Goal: Task Accomplishment & Management: Manage account settings

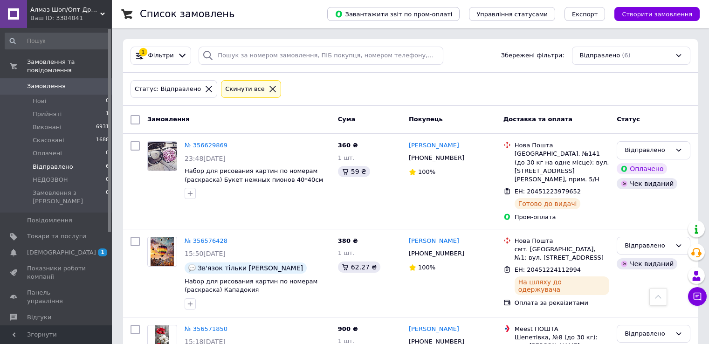
scroll to position [313, 0]
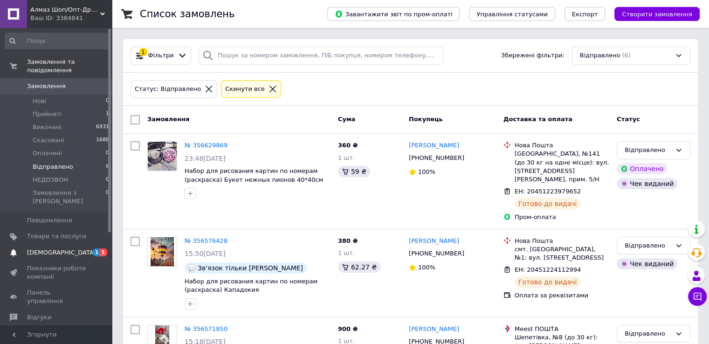
click at [101, 248] on span "1" at bounding box center [103, 252] width 7 height 8
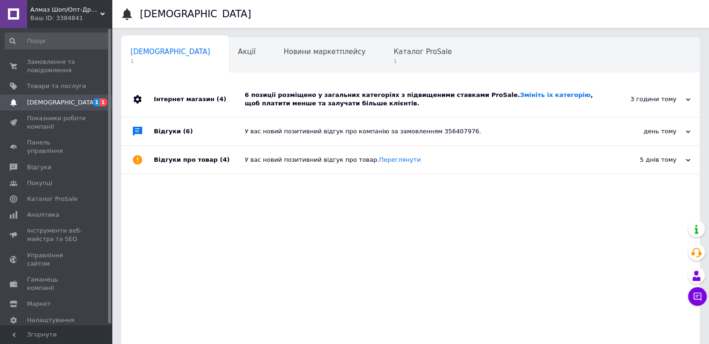
click at [193, 95] on div "Інтернет магазин (4)" at bounding box center [199, 99] width 91 height 35
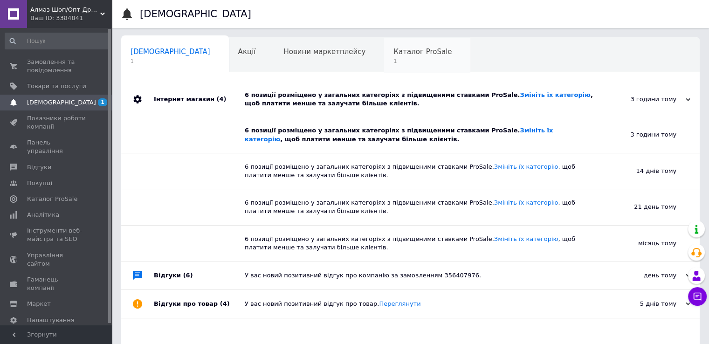
click at [384, 65] on div "Каталог ProSale 1" at bounding box center [427, 55] width 86 height 35
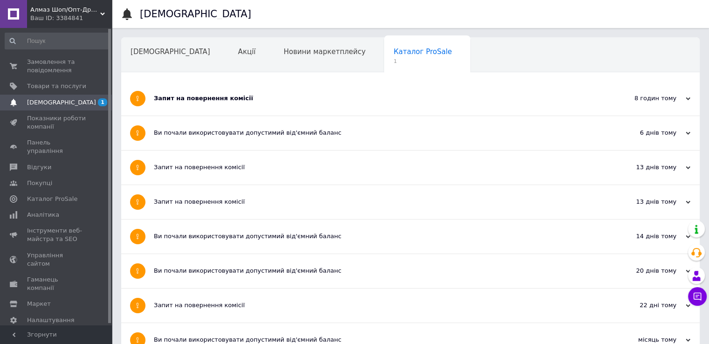
click at [202, 96] on div "Запит на повернення комісії" at bounding box center [375, 98] width 443 height 8
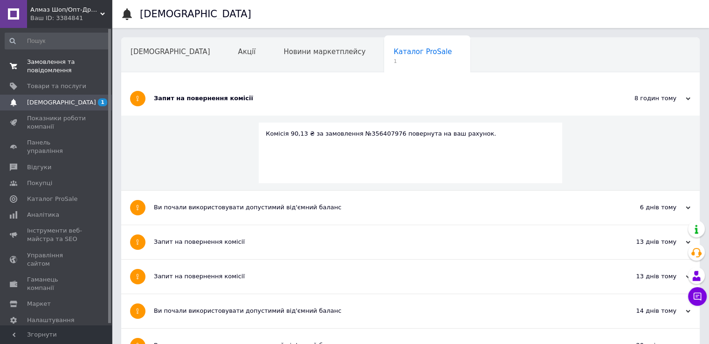
click at [68, 69] on span "Замовлення та повідомлення" at bounding box center [56, 66] width 59 height 17
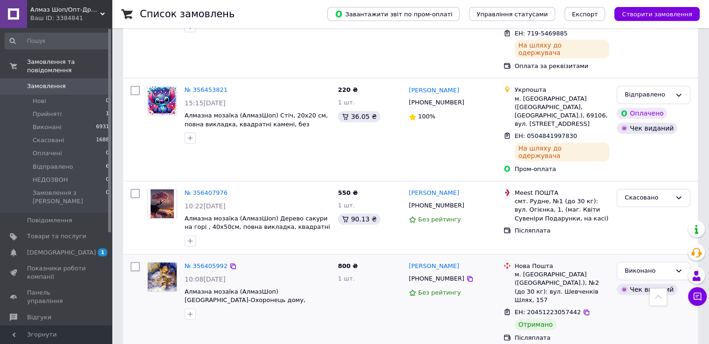
scroll to position [466, 0]
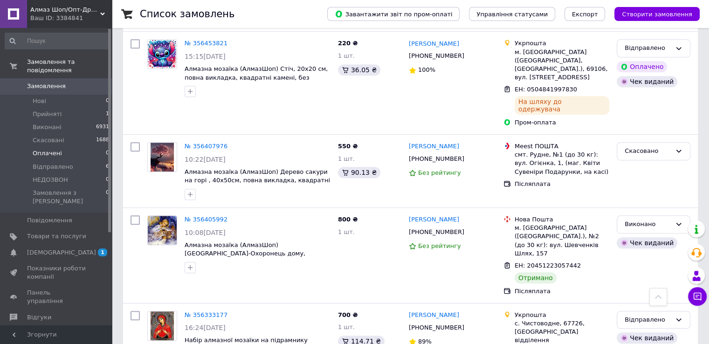
click at [82, 151] on li "Оплачені 0" at bounding box center [57, 153] width 115 height 13
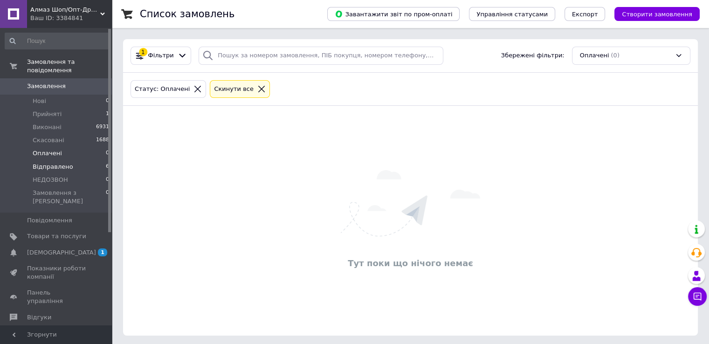
click at [76, 160] on li "Відправлено 6" at bounding box center [57, 166] width 115 height 13
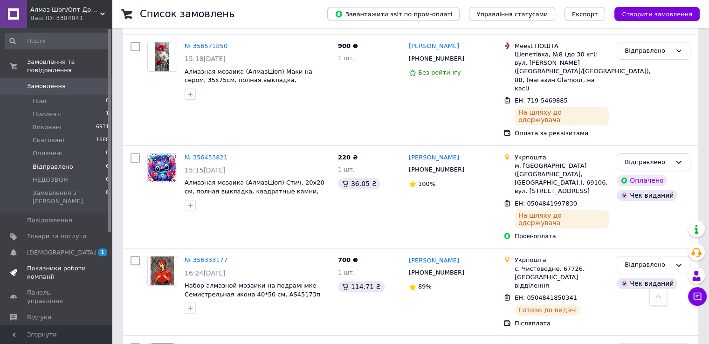
scroll to position [267, 0]
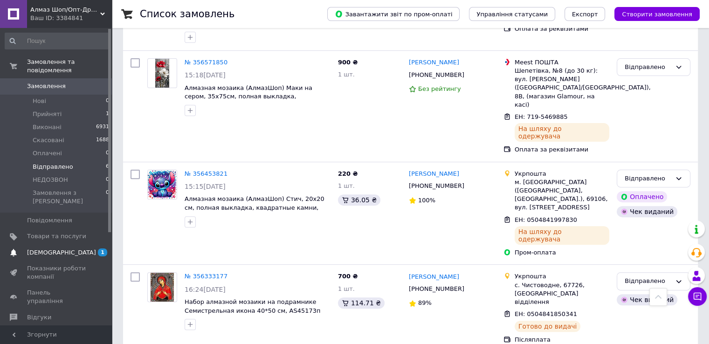
click at [84, 248] on span "[DEMOGRAPHIC_DATA]" at bounding box center [56, 252] width 59 height 8
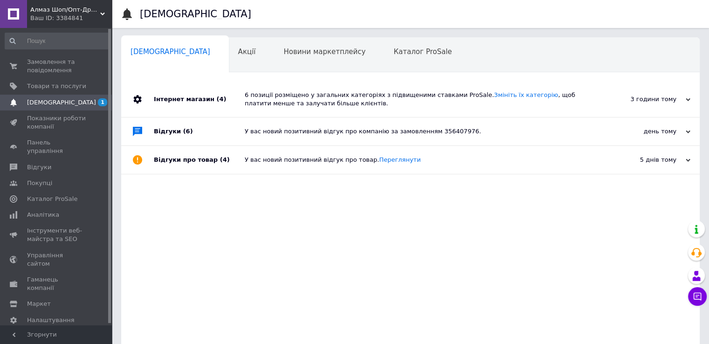
click at [192, 95] on div "Інтернет магазин (4)" at bounding box center [199, 99] width 91 height 35
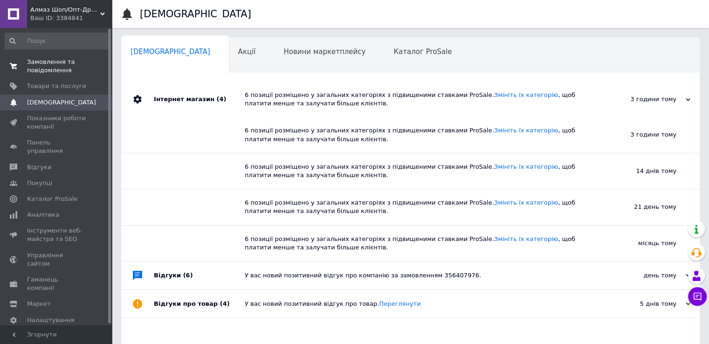
click at [54, 68] on span "Замовлення та повідомлення" at bounding box center [56, 66] width 59 height 17
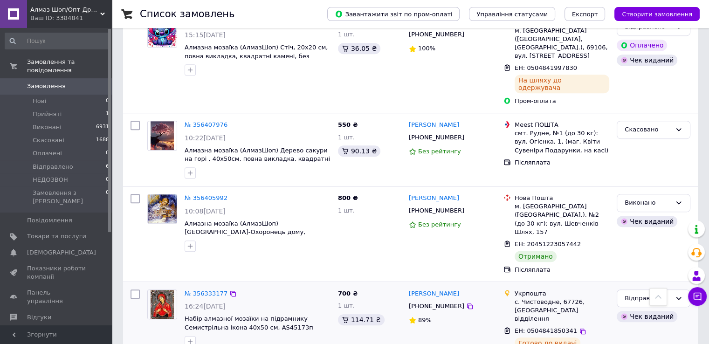
scroll to position [513, 0]
